Goal: Find specific page/section

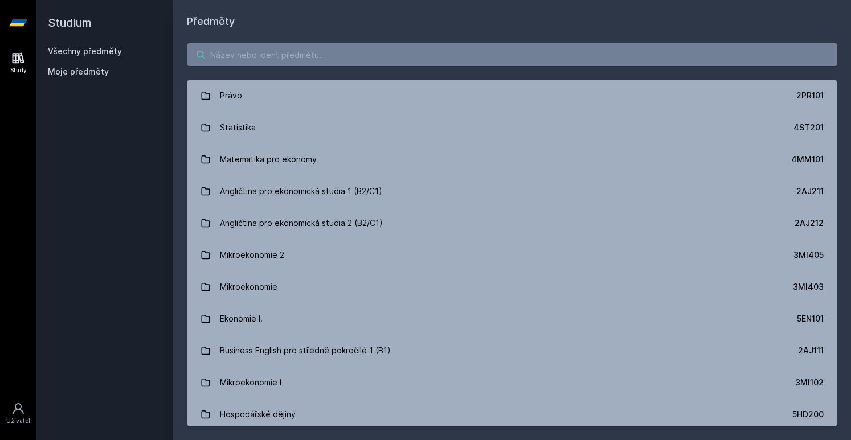
click at [274, 52] on input "search" at bounding box center [512, 54] width 650 height 23
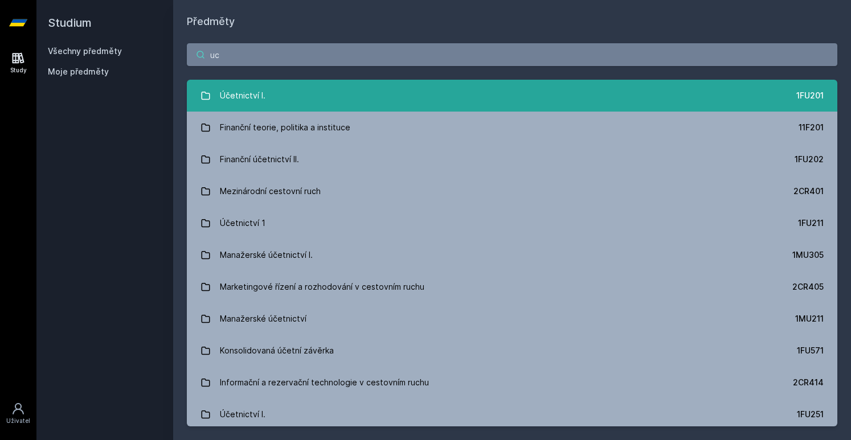
type input "uc"
click at [235, 91] on div "Účetnictví I." at bounding box center [243, 95] width 46 height 23
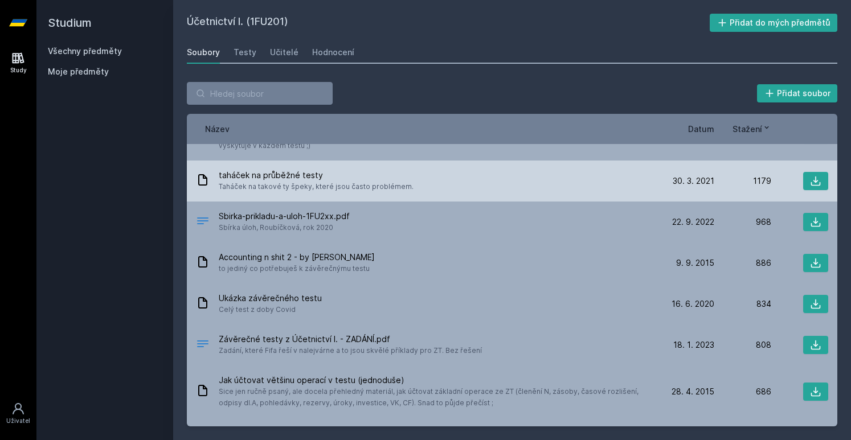
scroll to position [77, 0]
click at [810, 182] on icon at bounding box center [815, 180] width 11 height 11
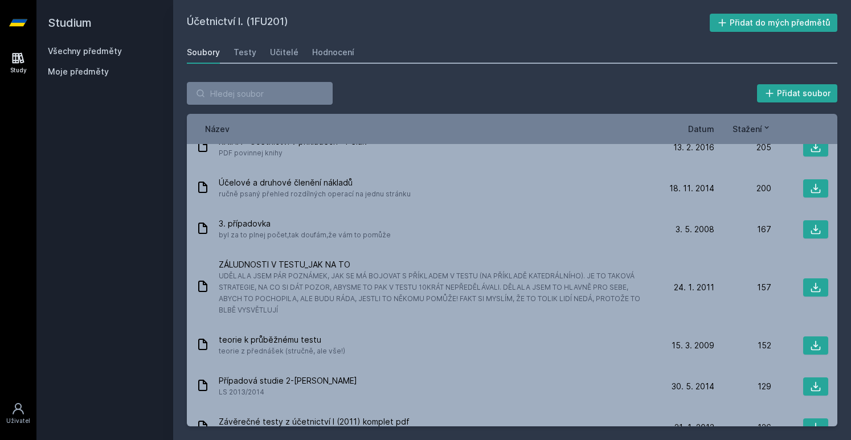
scroll to position [609, 0]
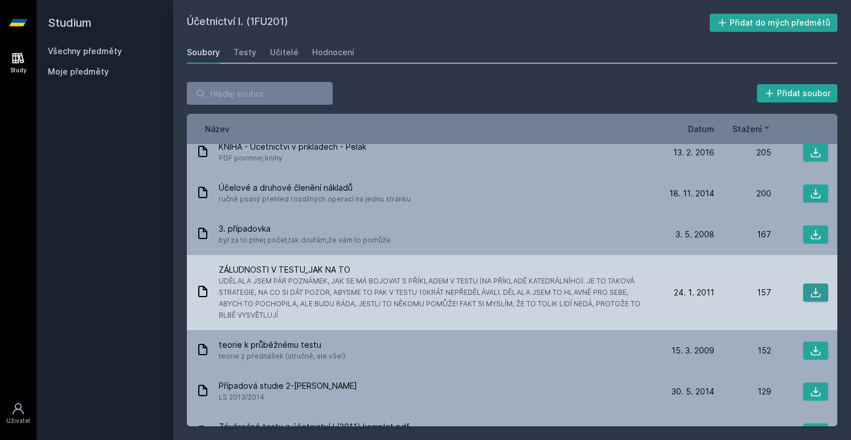
click at [803, 298] on button at bounding box center [815, 293] width 25 height 18
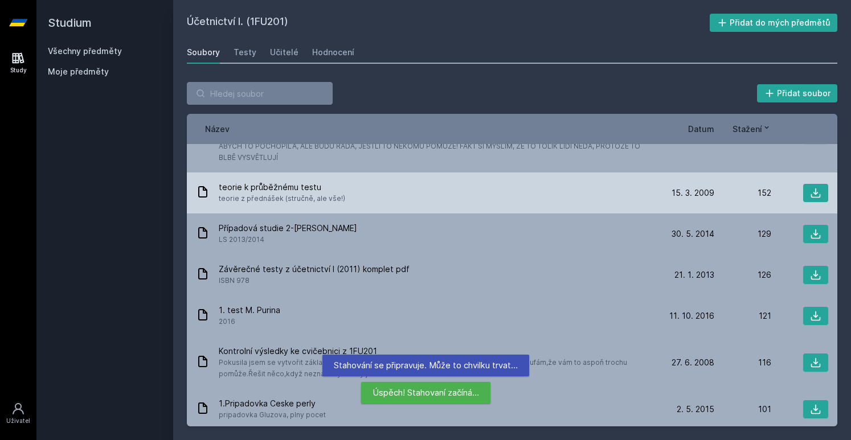
scroll to position [775, 0]
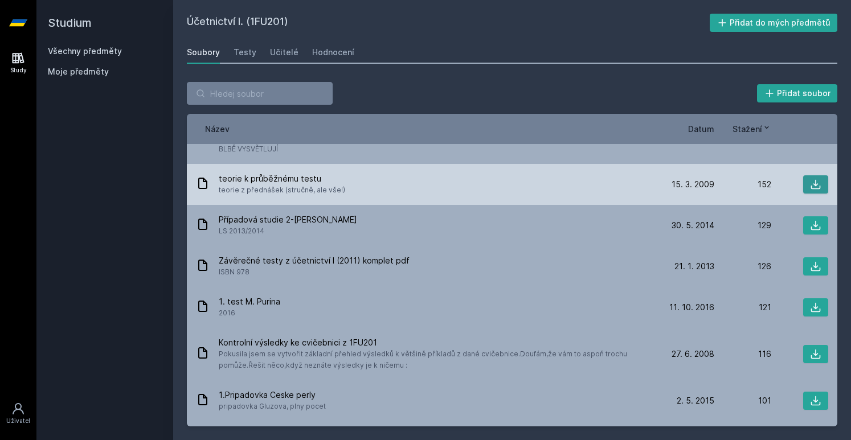
click at [807, 190] on button at bounding box center [815, 184] width 25 height 18
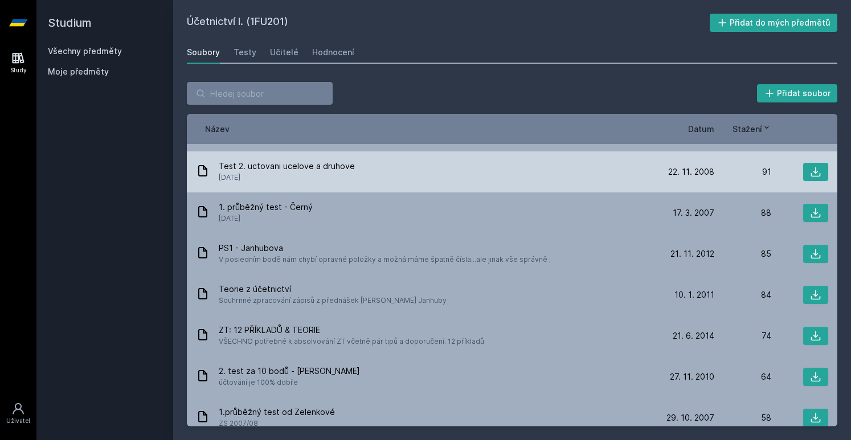
scroll to position [1048, 0]
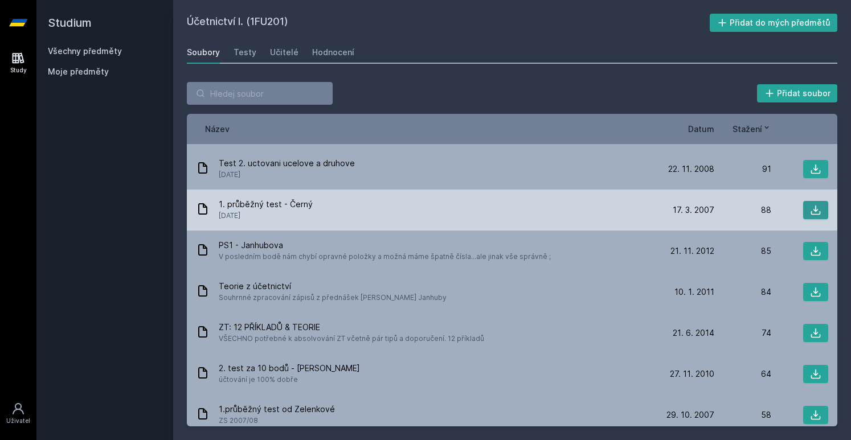
click at [821, 214] on button at bounding box center [815, 210] width 25 height 18
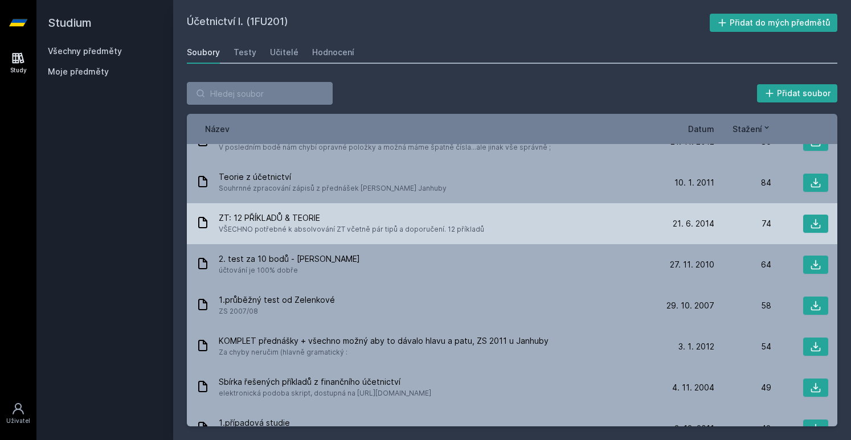
scroll to position [1155, 0]
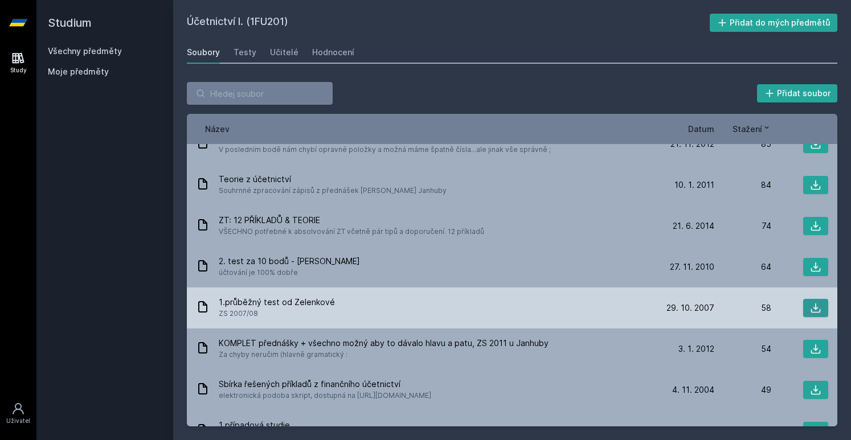
click at [817, 302] on button at bounding box center [815, 308] width 25 height 18
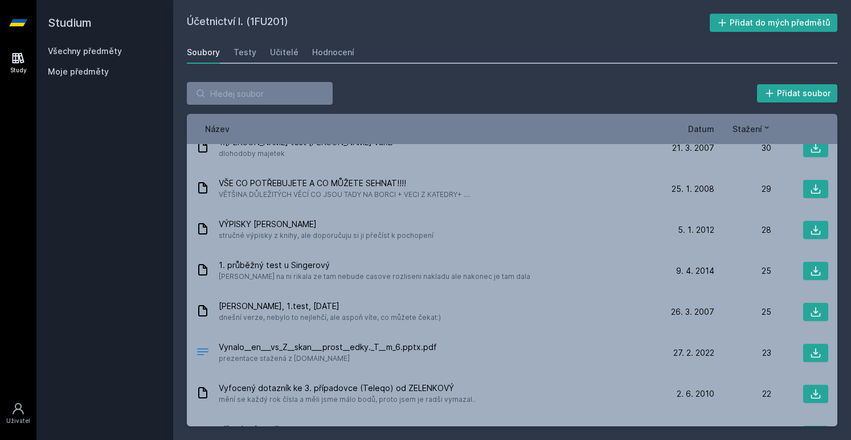
scroll to position [1603, 0]
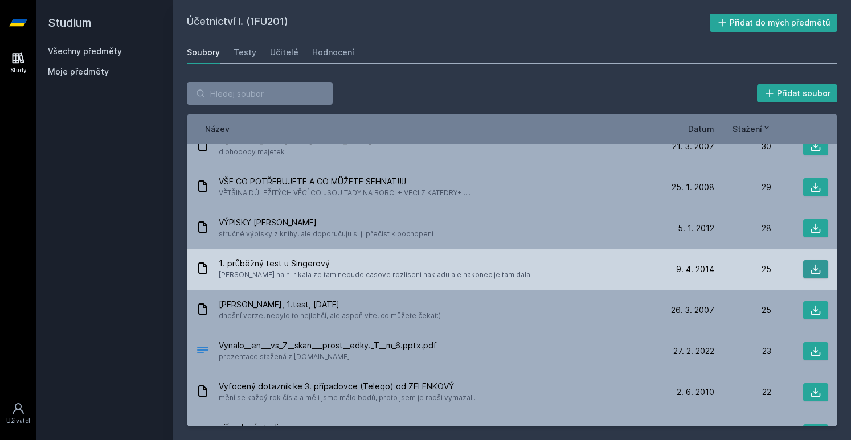
click at [811, 270] on icon at bounding box center [815, 269] width 11 height 11
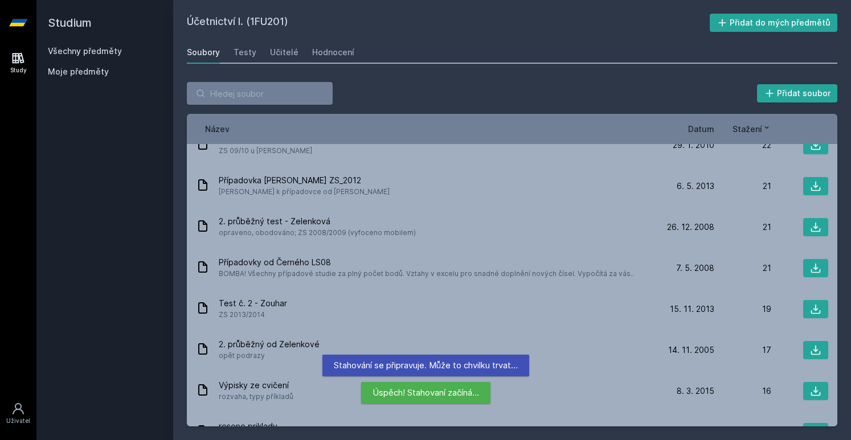
scroll to position [1914, 0]
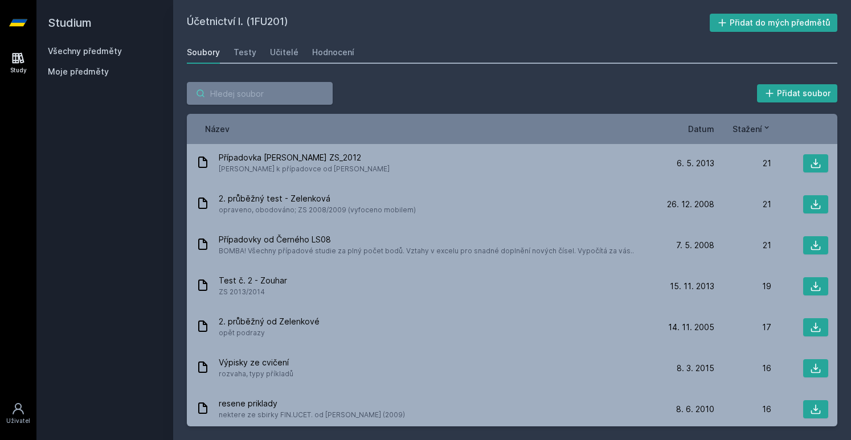
click at [260, 104] on input "search" at bounding box center [260, 93] width 146 height 23
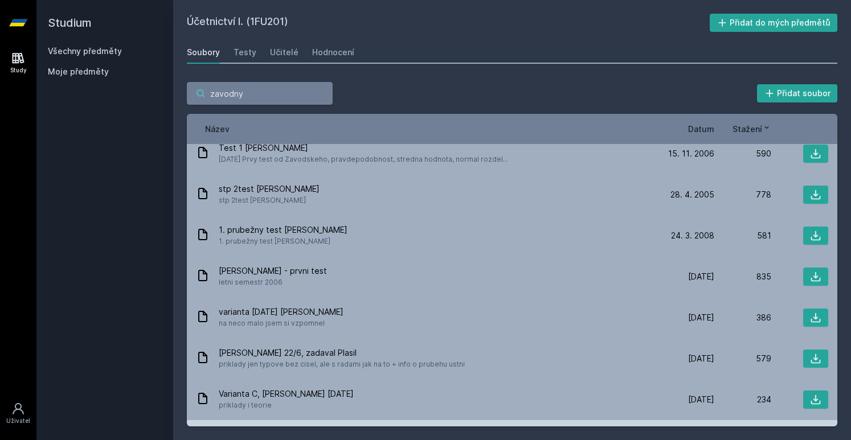
scroll to position [0, 0]
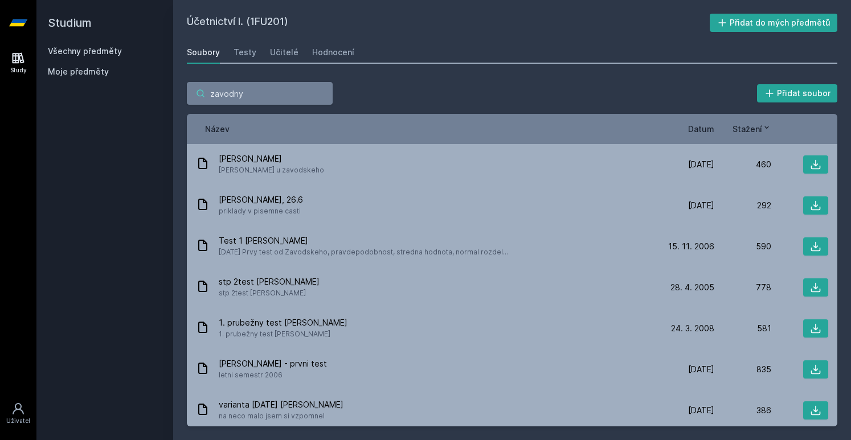
click at [257, 95] on input "zavodny" at bounding box center [260, 93] width 146 height 23
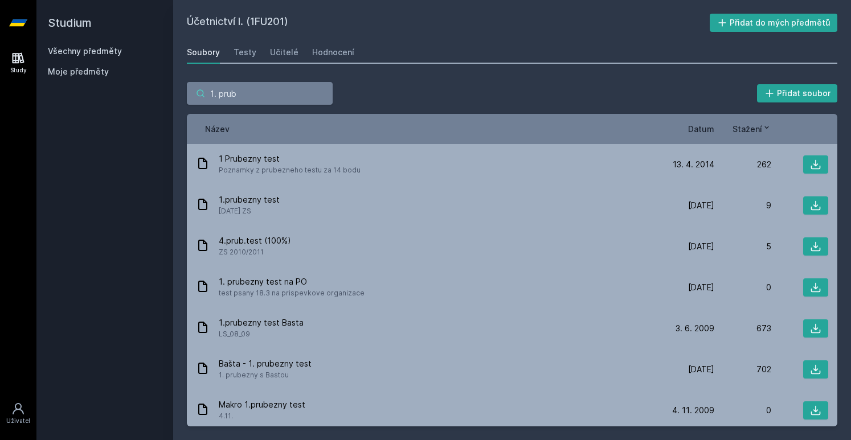
type input "1. prub"
click at [697, 130] on span "Datum" at bounding box center [701, 129] width 26 height 12
click at [697, 130] on span "Datum" at bounding box center [692, 129] width 26 height 12
click at [709, 128] on icon at bounding box center [710, 127] width 4 height 2
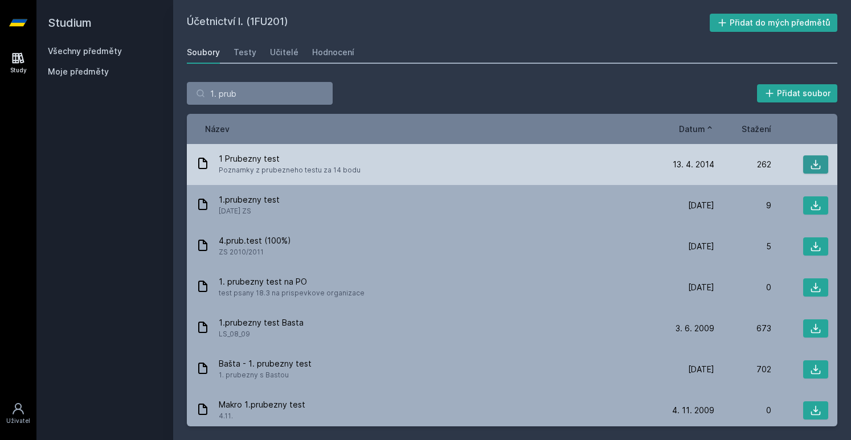
click at [812, 167] on icon at bounding box center [815, 164] width 11 height 11
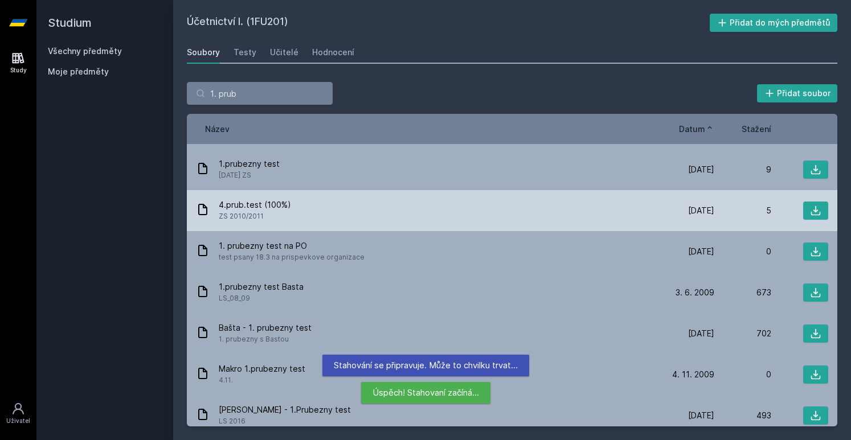
scroll to position [36, 0]
